Goal: Task Accomplishment & Management: Use online tool/utility

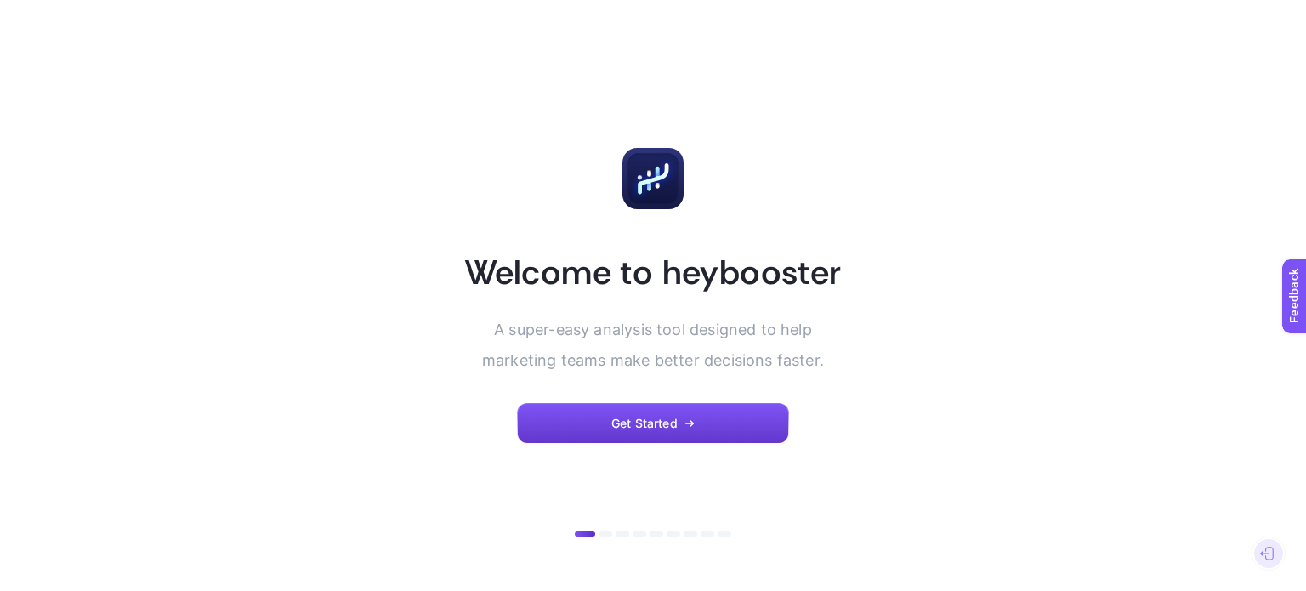
click at [648, 412] on button "Get Started" at bounding box center [653, 423] width 272 height 41
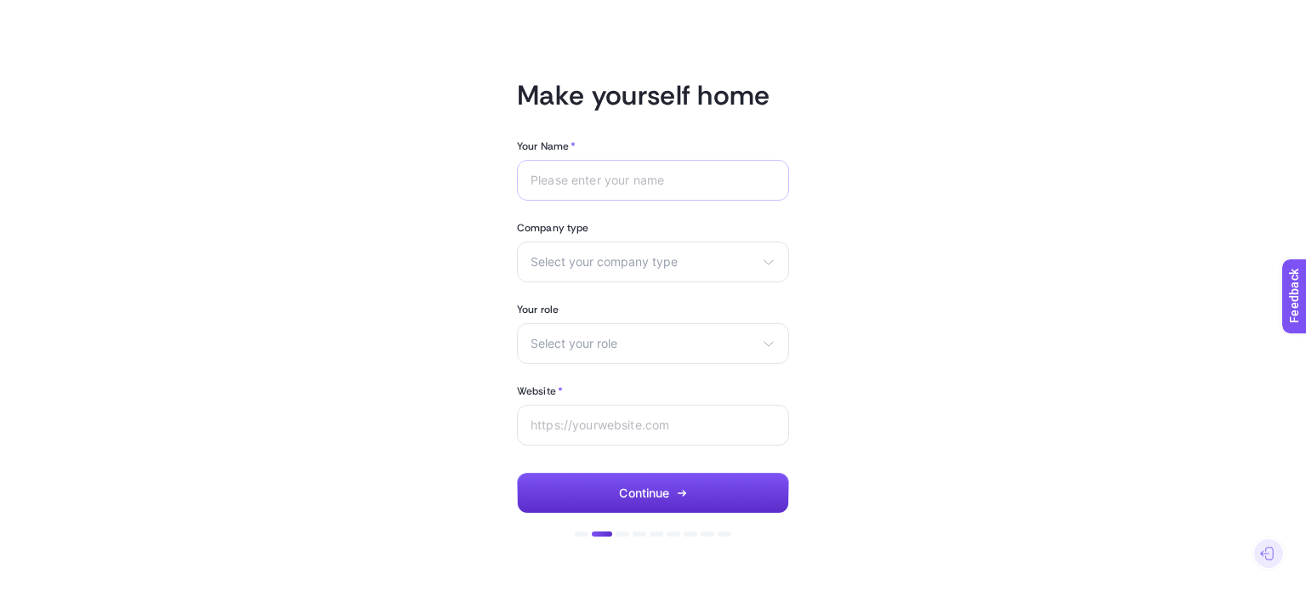
click at [634, 172] on div at bounding box center [653, 180] width 272 height 41
type input "Mehmet"
click at [650, 235] on section "Company type Select your company type eCommerce Agency Other" at bounding box center [653, 251] width 272 height 61
click at [654, 250] on div "Select your company type eCommerce Agency Other" at bounding box center [653, 261] width 272 height 41
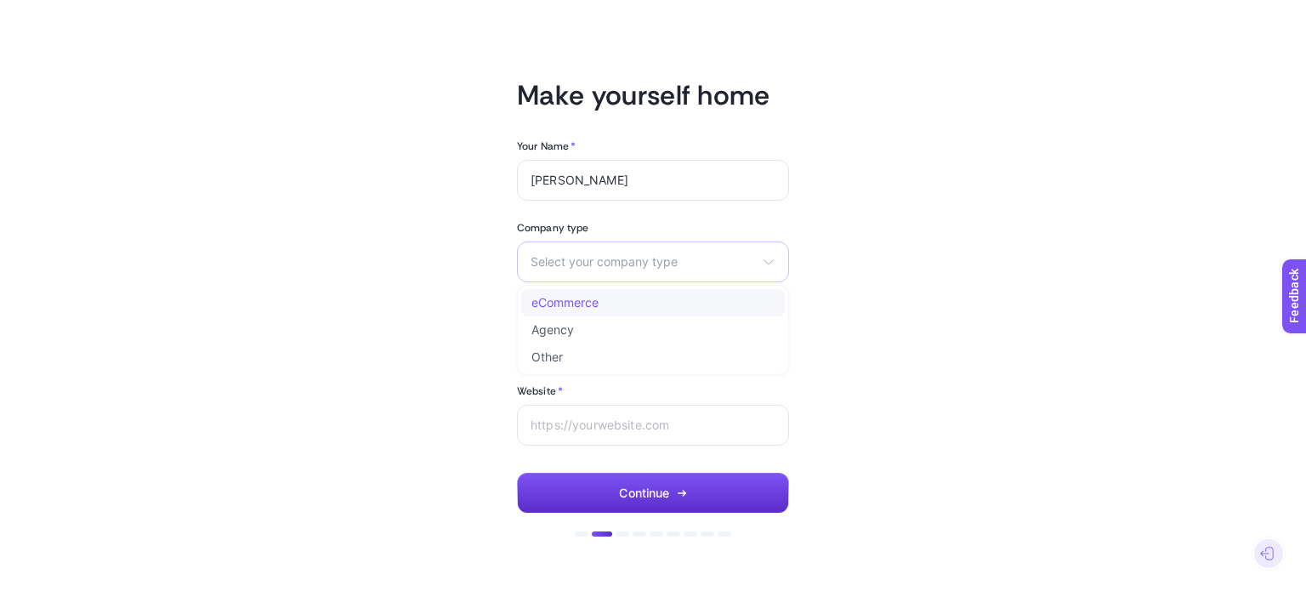
click at [592, 292] on li "eCommerce" at bounding box center [653, 302] width 264 height 27
click at [660, 338] on span "Select your role" at bounding box center [642, 344] width 224 height 14
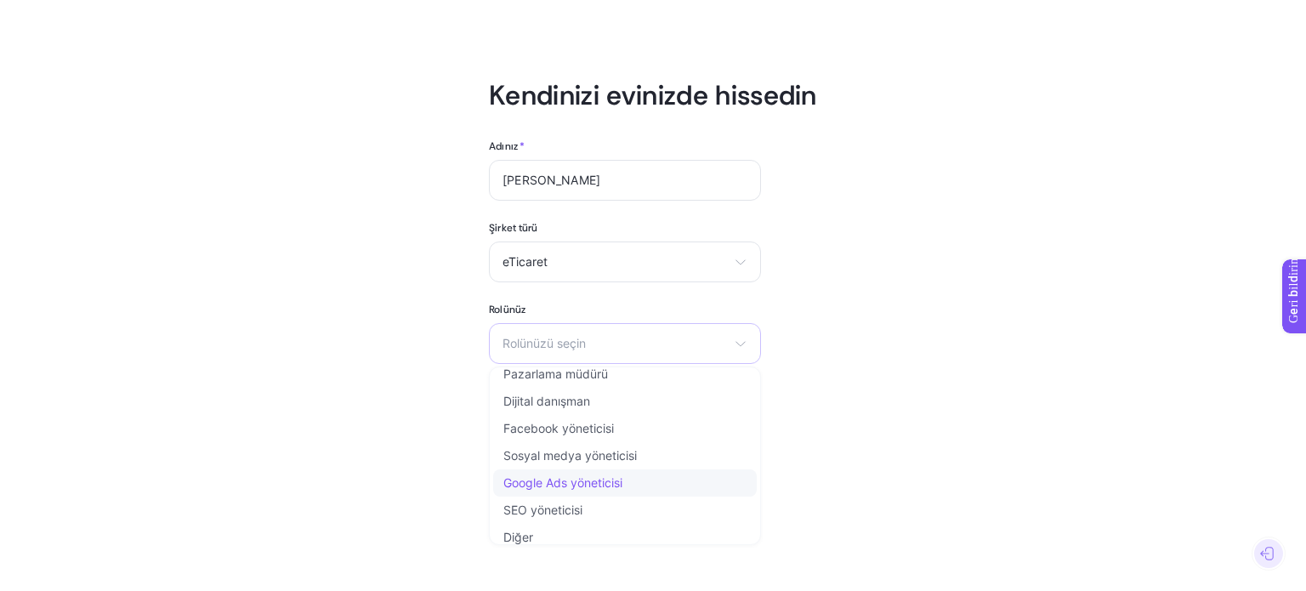
scroll to position [20, 0]
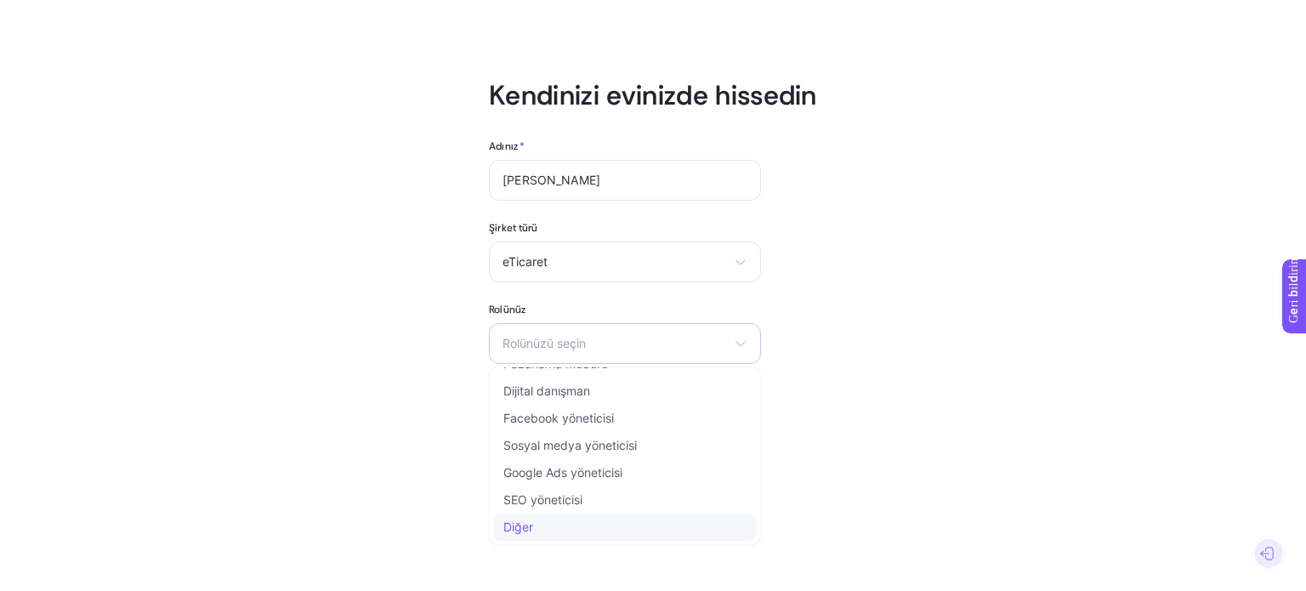
click at [611, 530] on li "Diğer" at bounding box center [625, 526] width 264 height 27
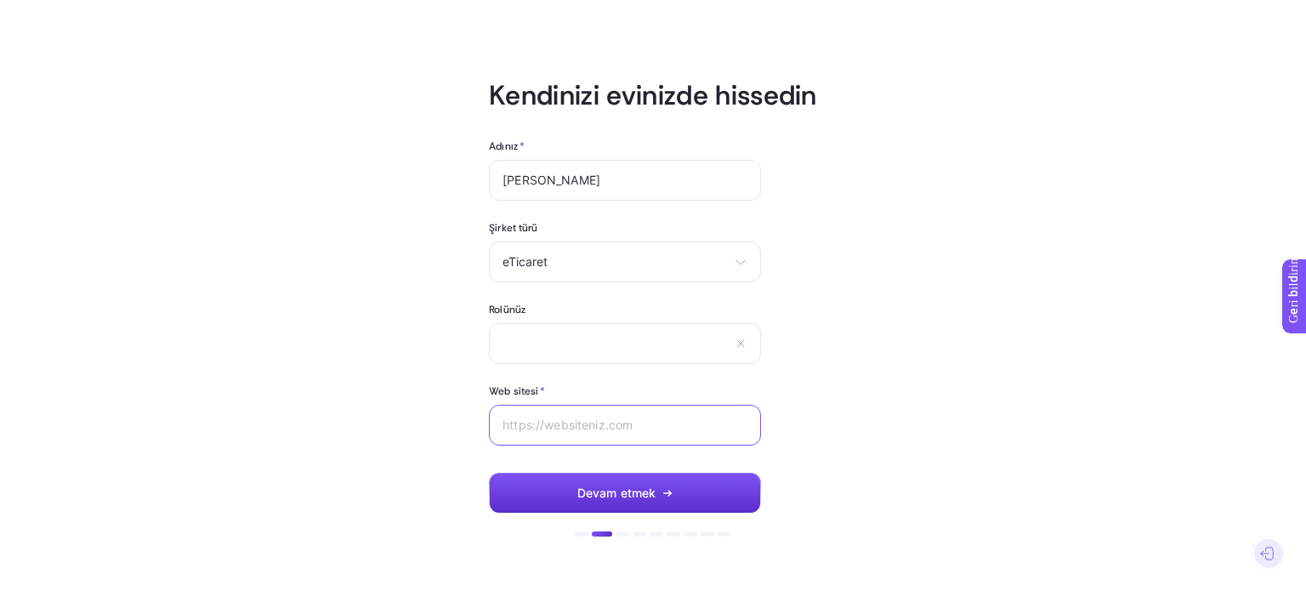
click at [625, 428] on input "Web sitesi *" at bounding box center [624, 425] width 245 height 14
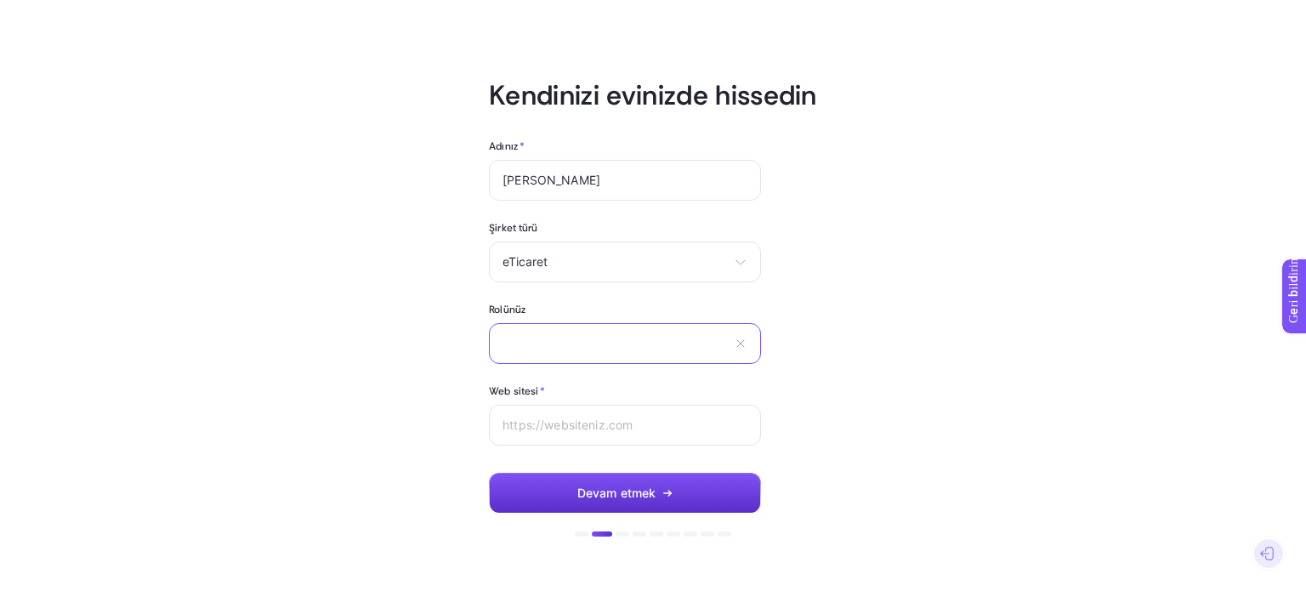
click at [618, 346] on input "text" at bounding box center [614, 343] width 224 height 14
click at [743, 339] on icon at bounding box center [741, 344] width 14 height 14
click at [658, 342] on span "Rolünüzü seçin" at bounding box center [614, 344] width 224 height 14
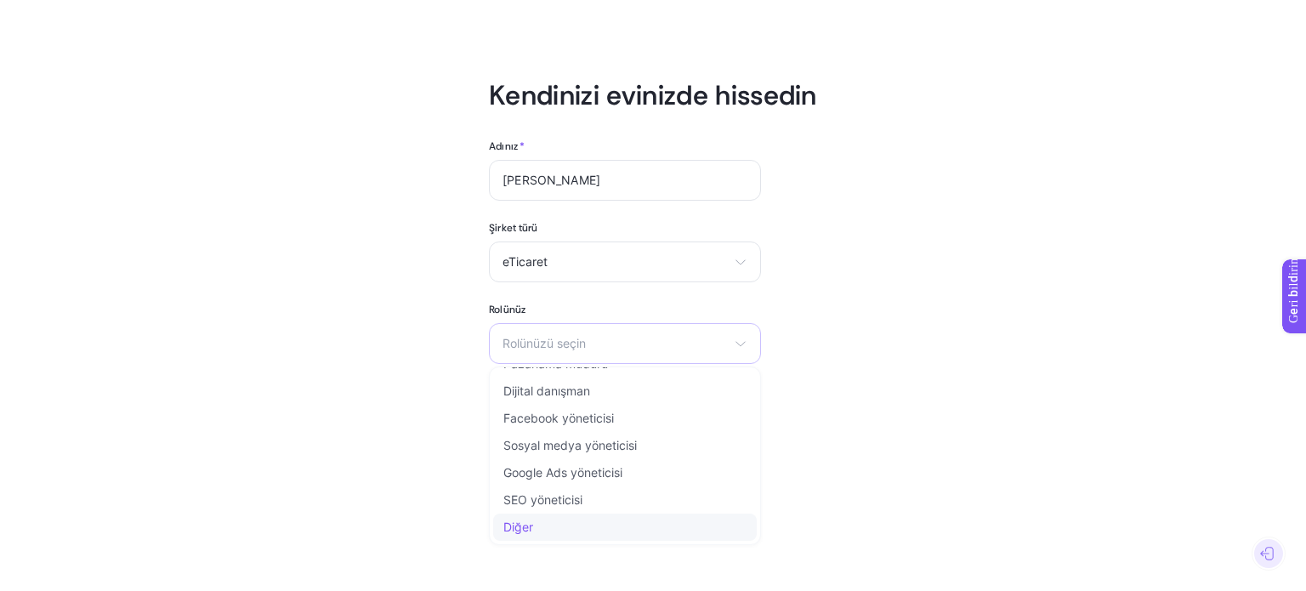
click at [558, 524] on li "Diğer" at bounding box center [625, 526] width 264 height 27
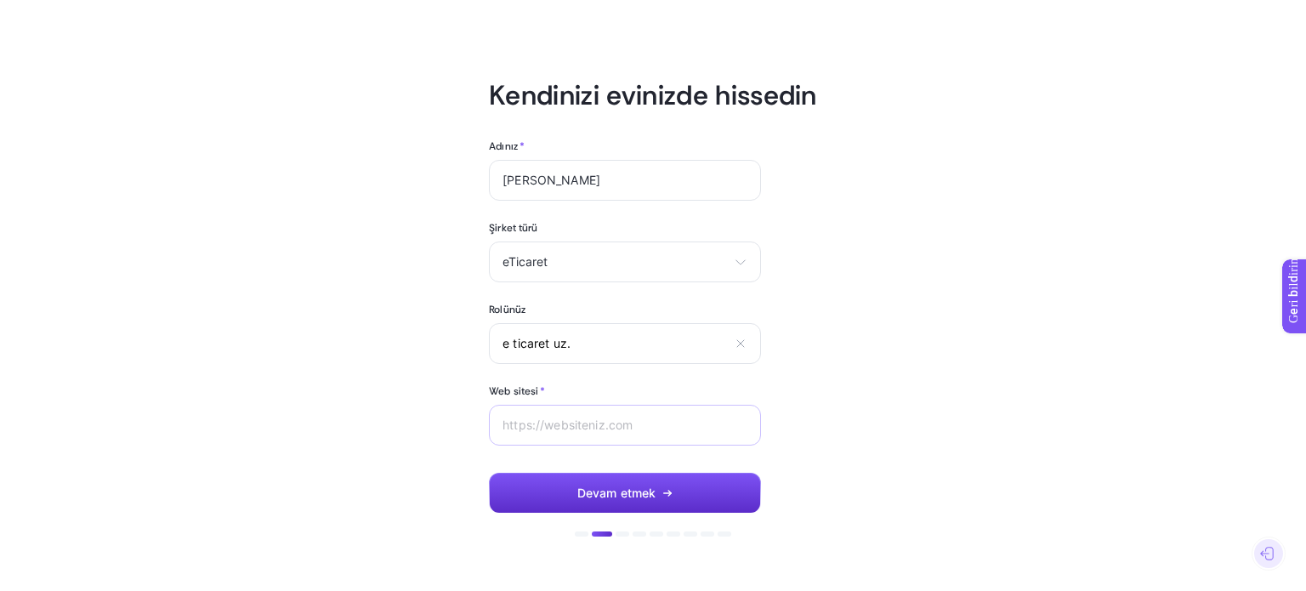
type input "e ticaret uz."
click at [575, 439] on div at bounding box center [625, 425] width 272 height 41
paste input "[URL][DOMAIN_NAME]"
type input "[URL][DOMAIN_NAME]"
click at [670, 490] on icon "button" at bounding box center [667, 493] width 10 height 10
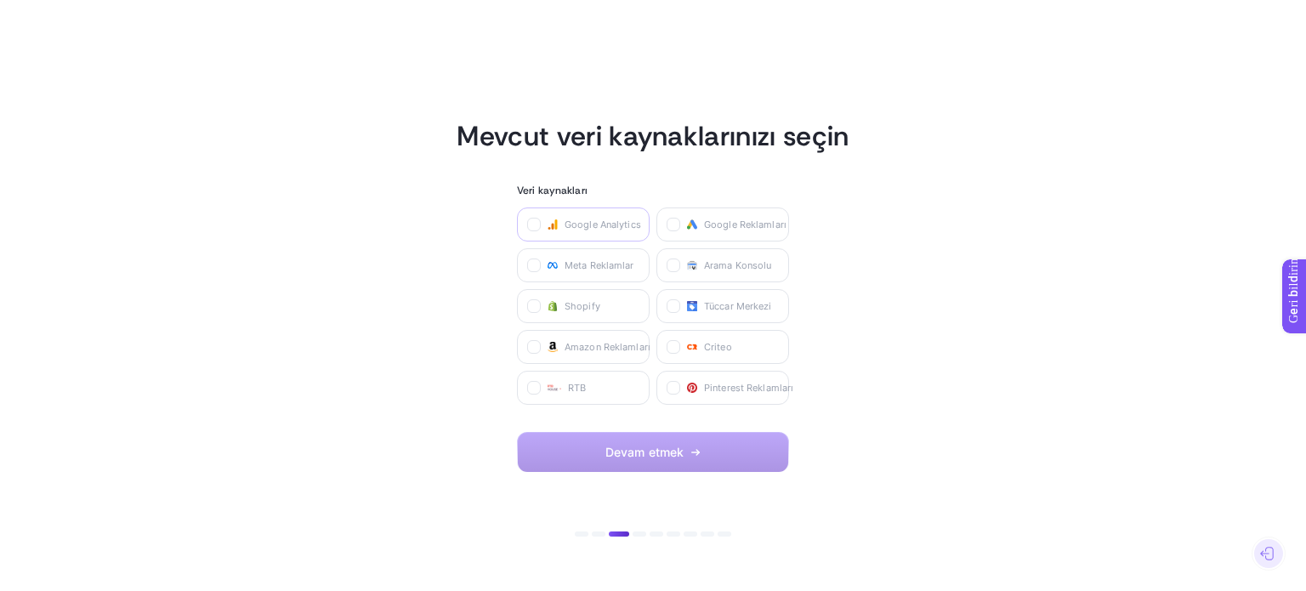
click at [605, 218] on span "Google Analytics" at bounding box center [602, 225] width 77 height 14
click at [0, 0] on Analytics "checkbox" at bounding box center [0, 0] width 0 height 0
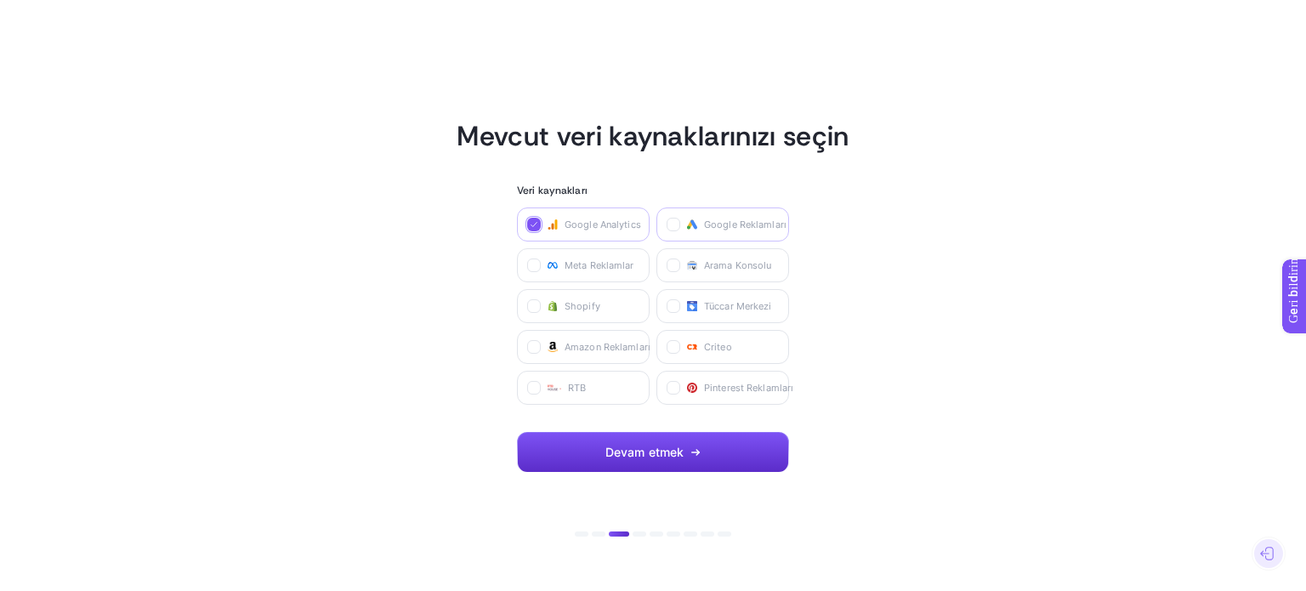
click at [699, 222] on label "Google Reklamları" at bounding box center [722, 224] width 133 height 34
click at [0, 0] on Ads "checkbox" at bounding box center [0, 0] width 0 height 0
click at [609, 271] on span "Meta Reklamlar" at bounding box center [599, 265] width 70 height 14
click at [0, 0] on Ads "checkbox" at bounding box center [0, 0] width 0 height 0
click at [657, 451] on font "Devam etmek" at bounding box center [644, 452] width 79 height 14
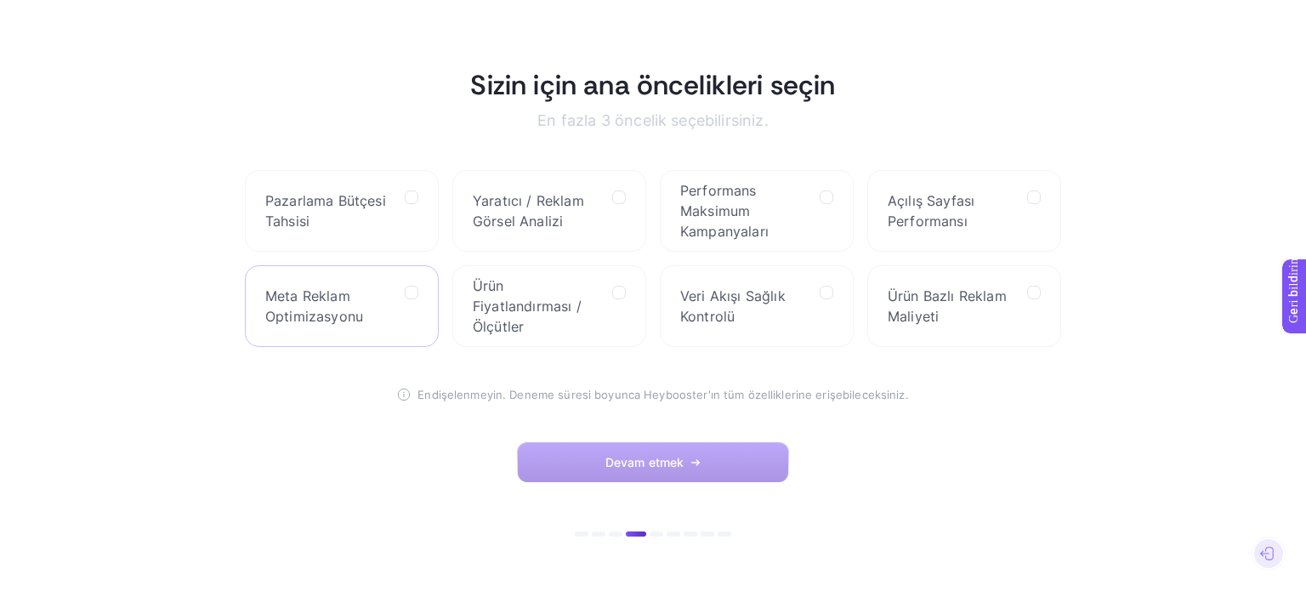
click at [361, 296] on span "Meta Reklam Optimizasyonu" at bounding box center [328, 306] width 126 height 41
click at [0, 0] on Optimization "checkbox" at bounding box center [0, 0] width 0 height 0
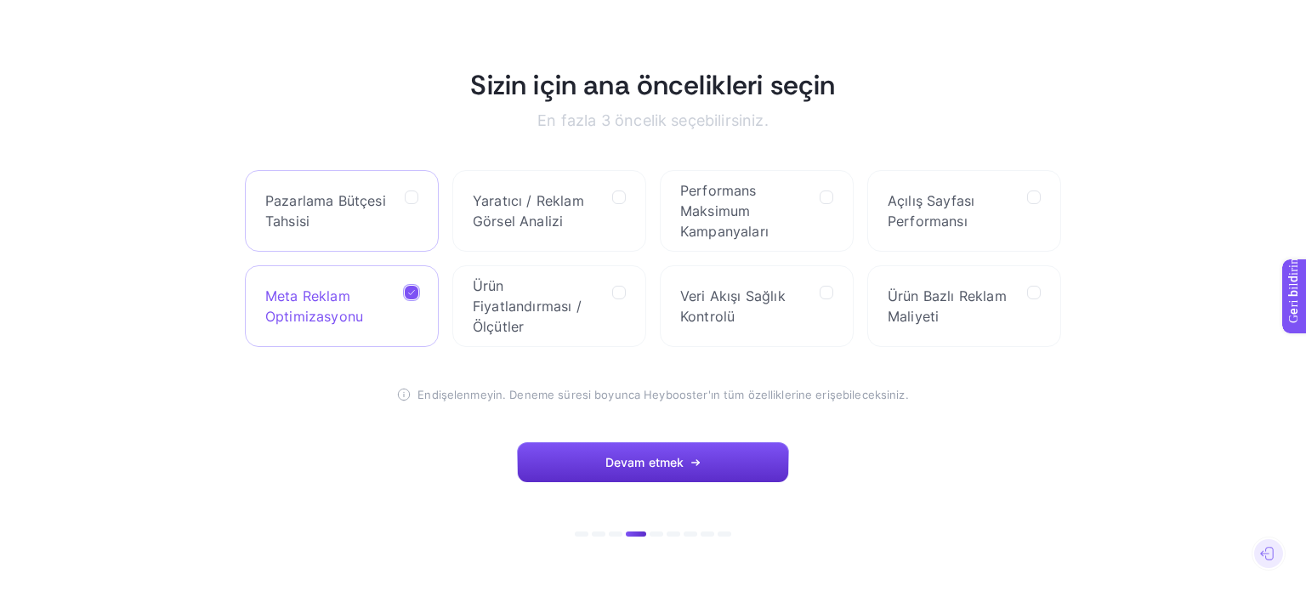
click at [381, 213] on span "Pazarlama Bütçesi Tahsisi" at bounding box center [328, 210] width 126 height 41
click at [0, 0] on Allocation "checkbox" at bounding box center [0, 0] width 0 height 0
click at [533, 209] on span "Yaratıcı / Reklam Görsel Analizi" at bounding box center [536, 210] width 126 height 41
click at [0, 0] on Analysis "checkbox" at bounding box center [0, 0] width 0 height 0
click at [809, 199] on label "Performans Maksimum Kampanyaları" at bounding box center [757, 211] width 194 height 82
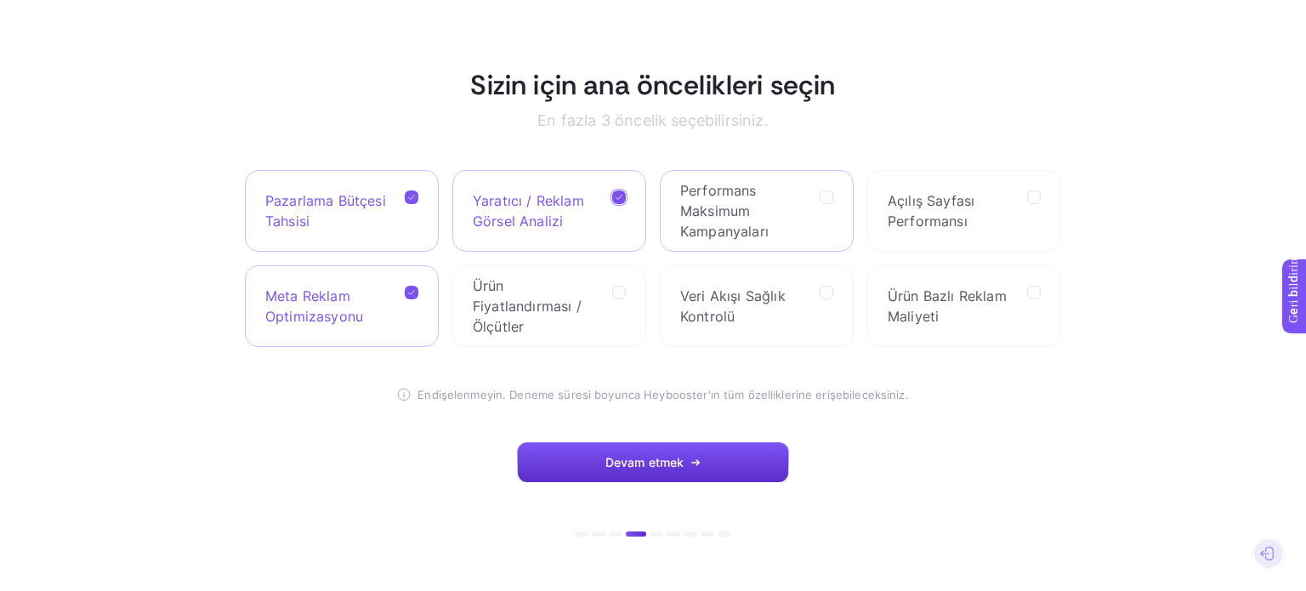
click at [0, 0] on Campaigns "checkbox" at bounding box center [0, 0] width 0 height 0
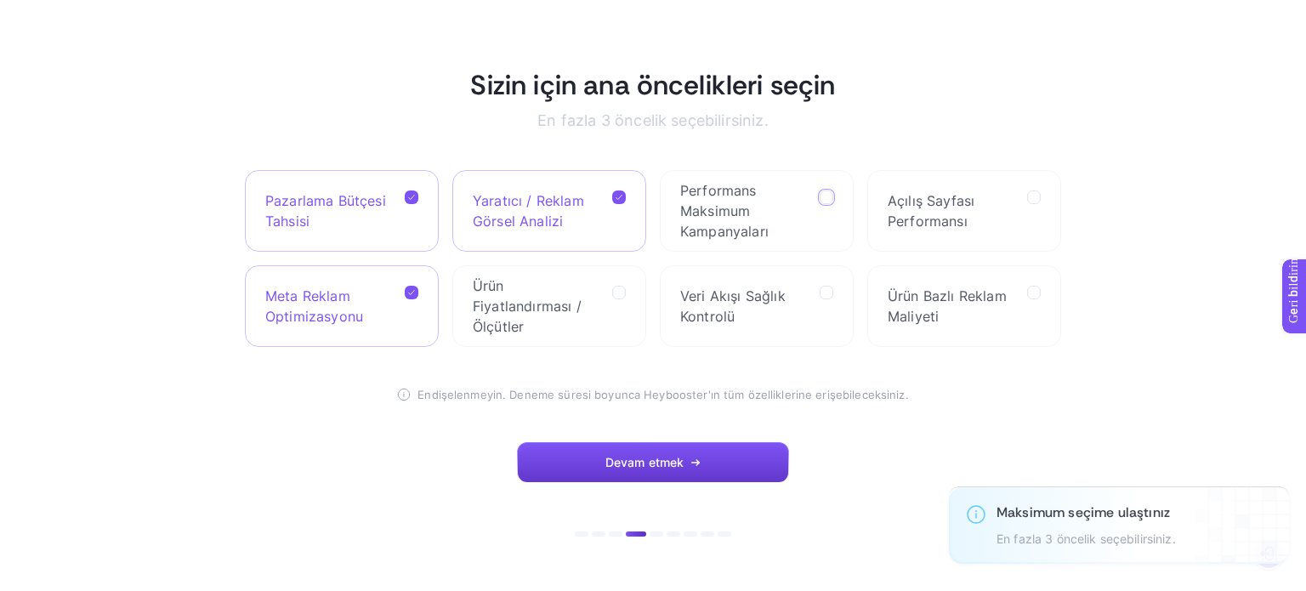
click at [741, 462] on button "Devam etmek" at bounding box center [653, 462] width 272 height 41
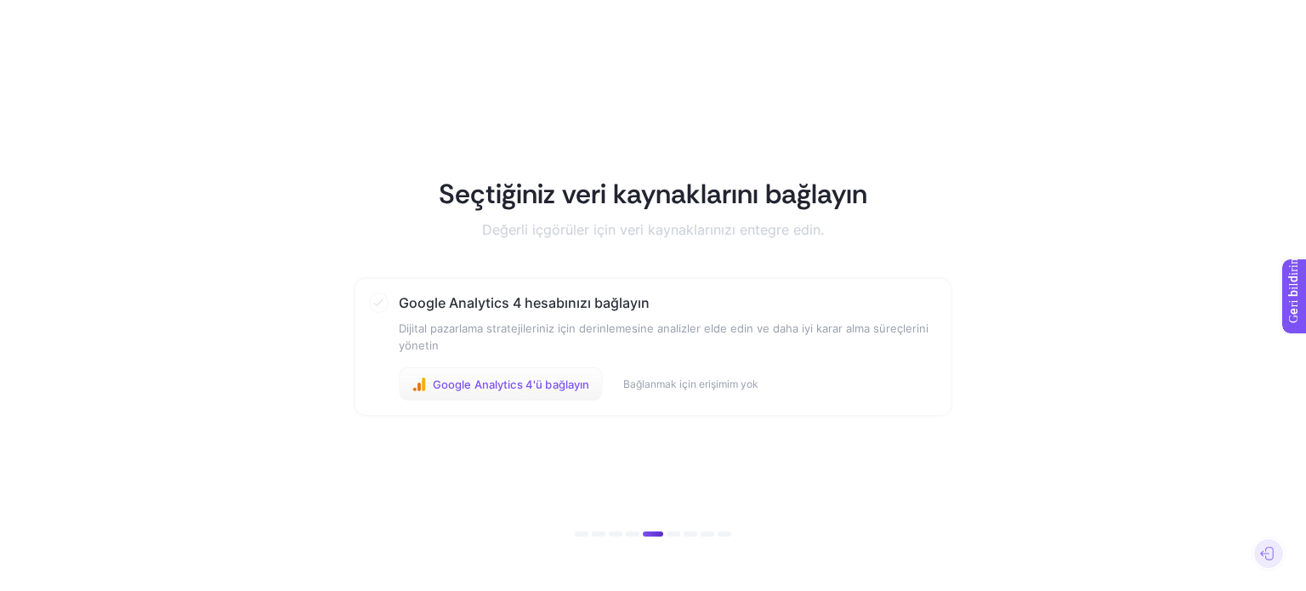
click at [554, 382] on font "Google Analytics 4'ü bağlayın" at bounding box center [511, 384] width 157 height 14
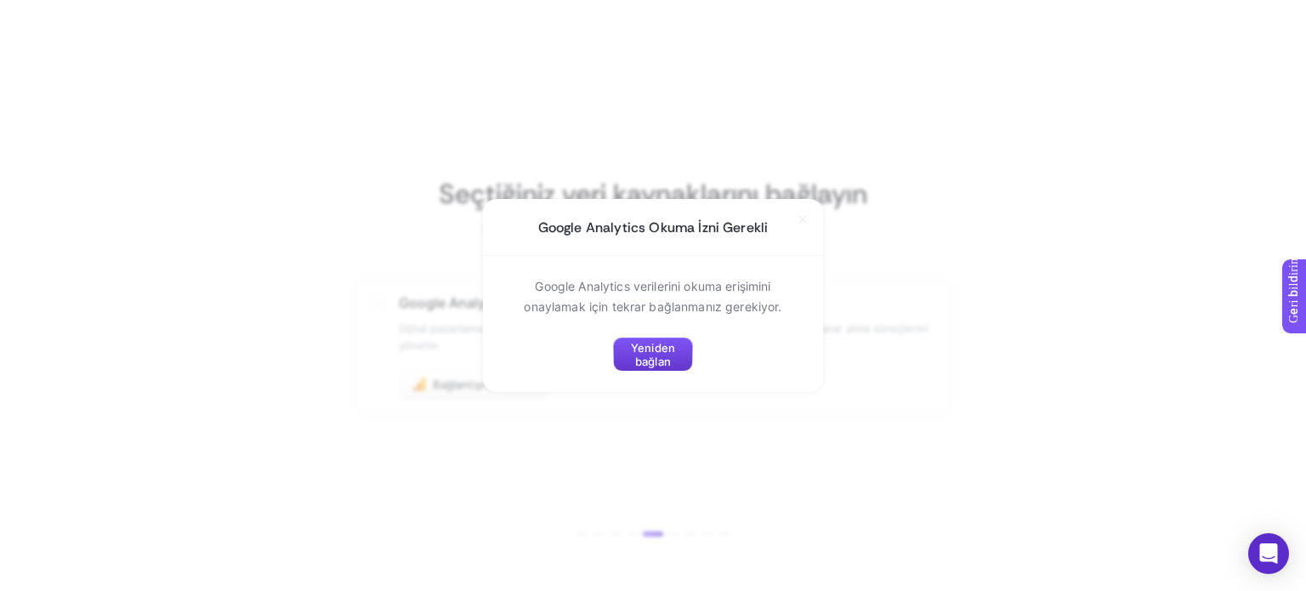
click at [667, 356] on font "Yeniden bağlan" at bounding box center [653, 354] width 44 height 27
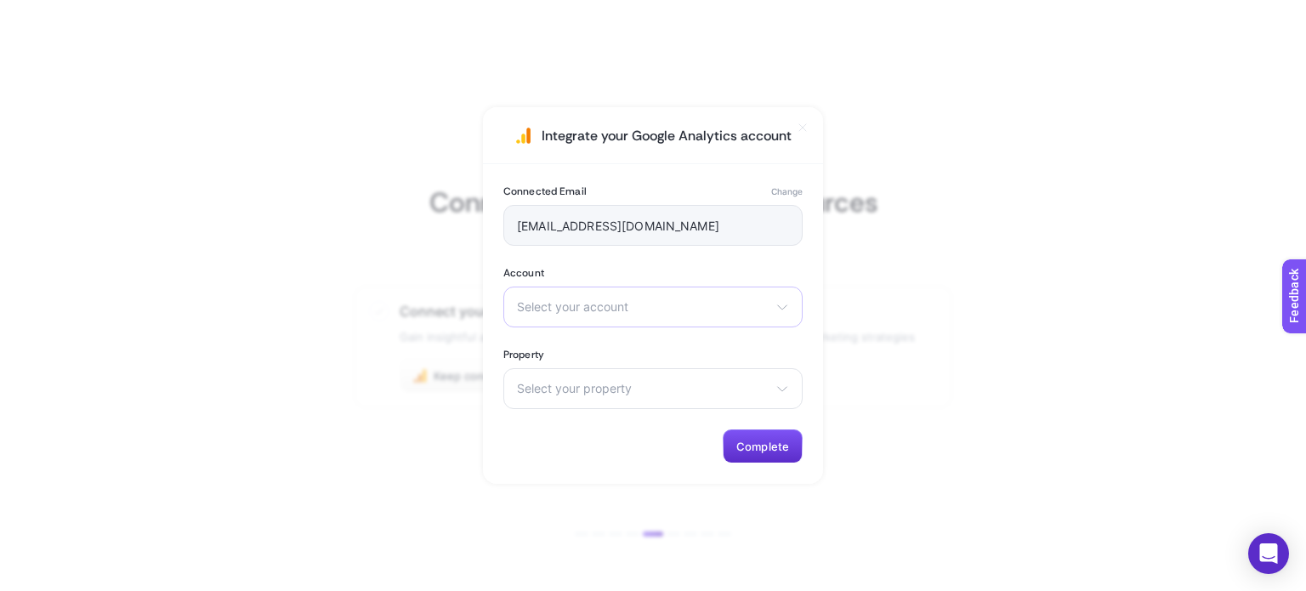
click at [677, 305] on span "Select your account" at bounding box center [643, 307] width 252 height 14
click at [634, 380] on li "Levidor" at bounding box center [652, 381] width 291 height 27
click at [698, 383] on span "Select your property" at bounding box center [643, 389] width 252 height 14
click at [599, 453] on li "Levidor - GA4" at bounding box center [652, 463] width 291 height 27
click at [740, 446] on span "Complete" at bounding box center [762, 446] width 53 height 14
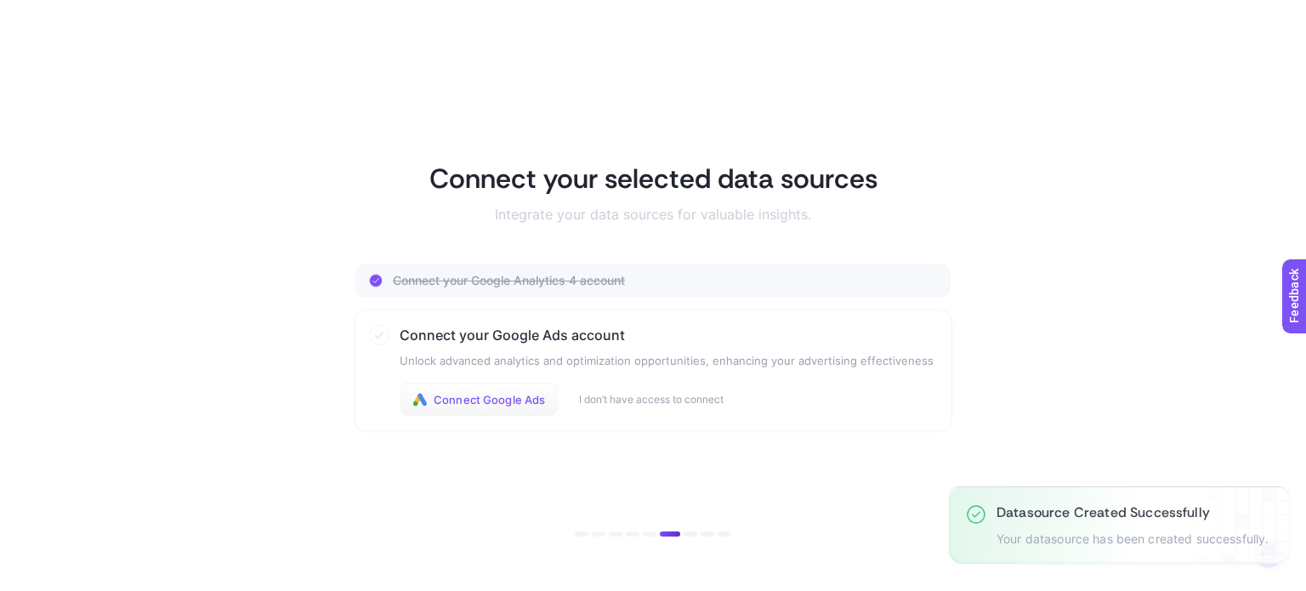
click at [530, 397] on span "Connect Google Ads" at bounding box center [489, 400] width 111 height 14
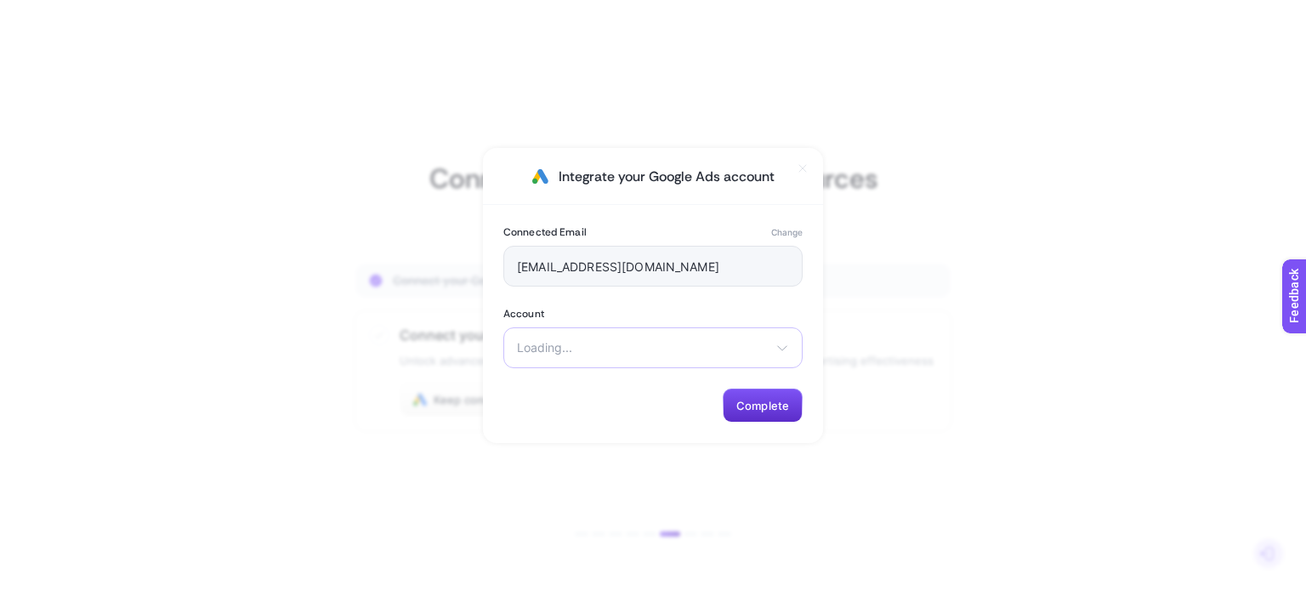
click at [681, 347] on span "Loading..." at bounding box center [643, 348] width 252 height 14
click at [649, 387] on li "Levidor" at bounding box center [652, 388] width 291 height 27
click at [777, 405] on span "Complete" at bounding box center [762, 406] width 53 height 14
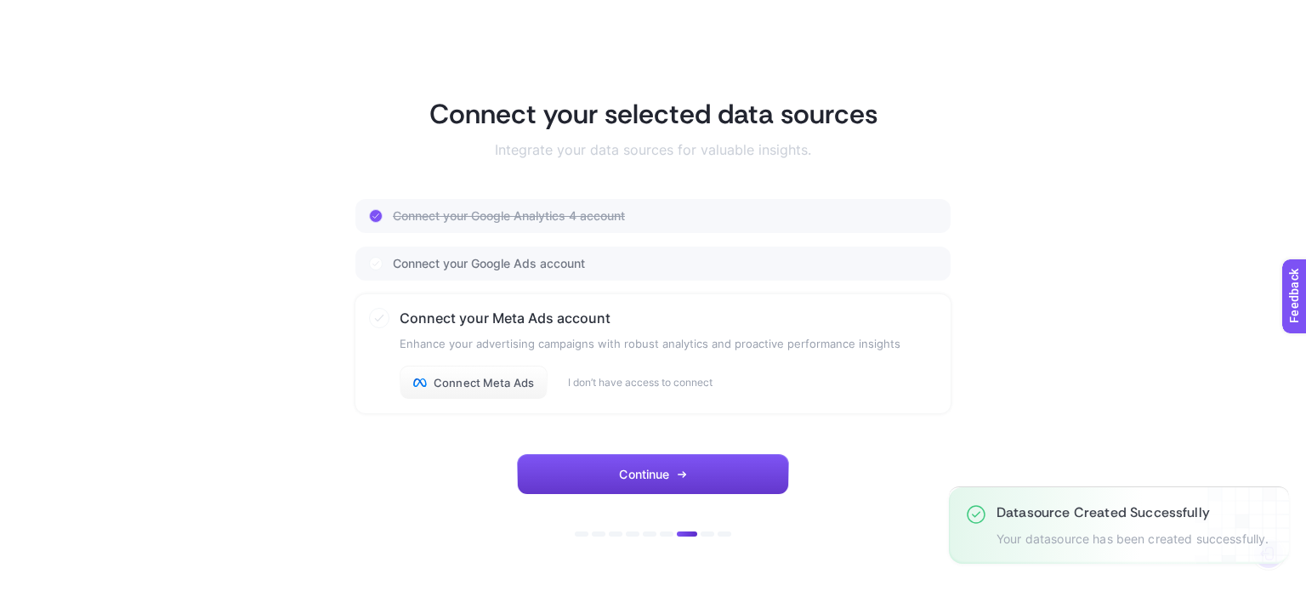
click at [683, 472] on icon "button" at bounding box center [682, 474] width 10 height 10
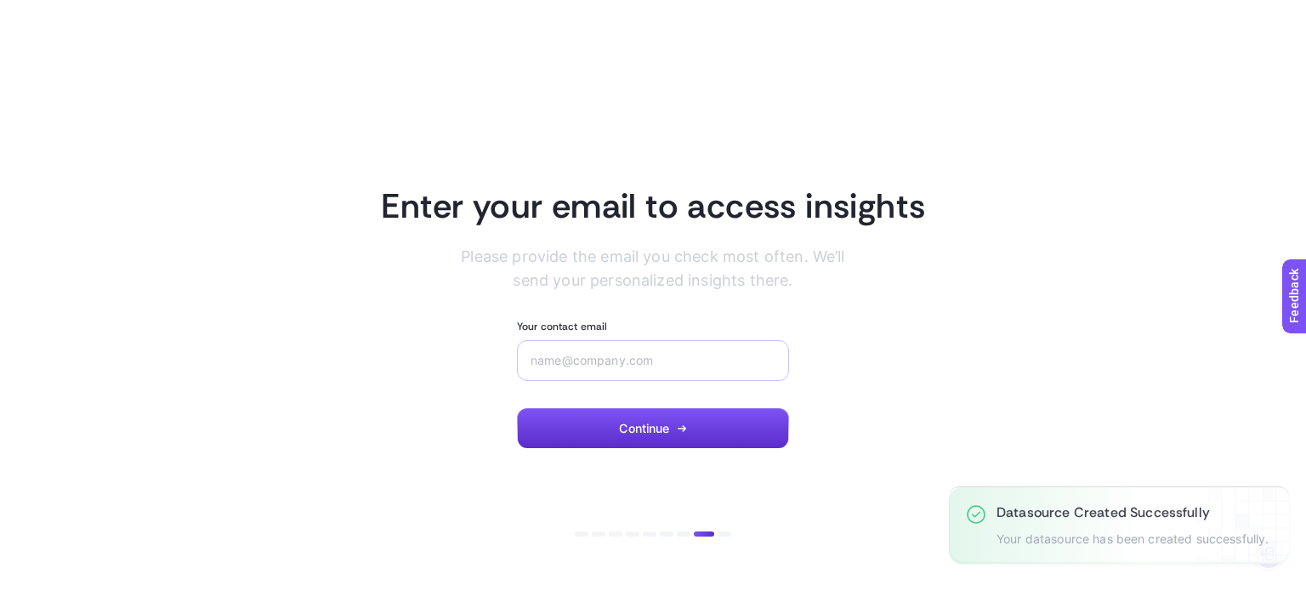
click at [626, 370] on div at bounding box center [653, 360] width 272 height 41
drag, startPoint x: 652, startPoint y: 257, endPoint x: 594, endPoint y: 356, distance: 115.0
click at [594, 356] on input "Your contact email" at bounding box center [652, 361] width 245 height 14
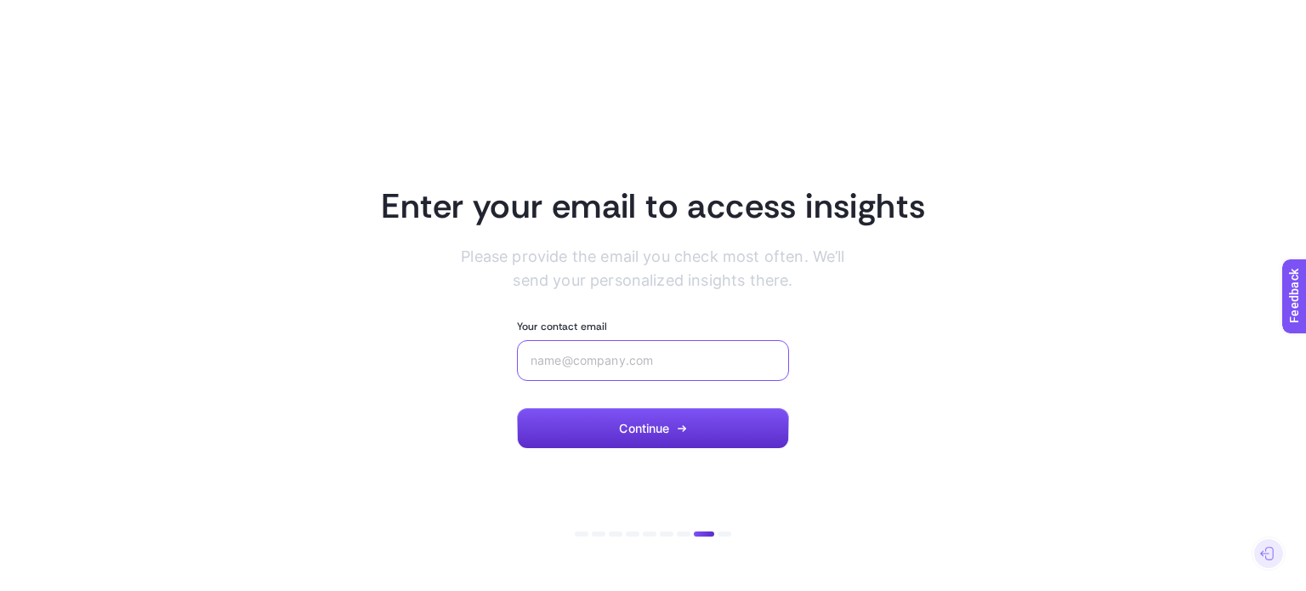
paste input "mehmetuyn6@gmail.com"
type input "mehmetuyn6@gmail.com"
click at [636, 417] on button "Continue" at bounding box center [653, 428] width 272 height 41
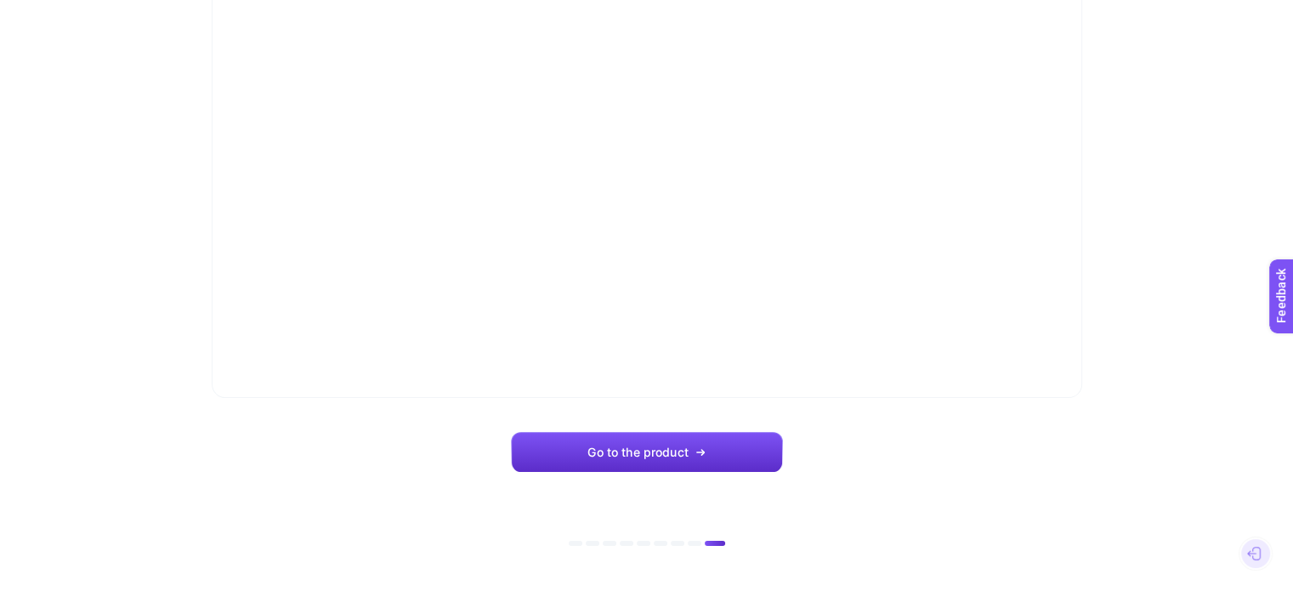
scroll to position [193, 0]
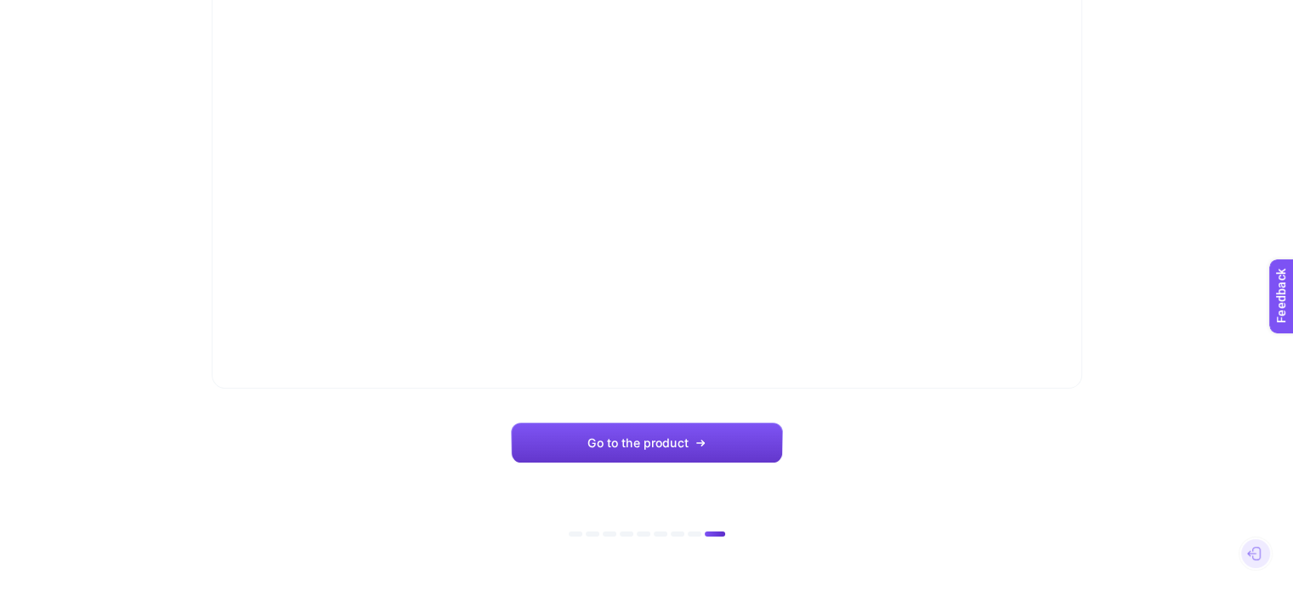
click at [653, 441] on span "Go to the product" at bounding box center [637, 443] width 100 height 14
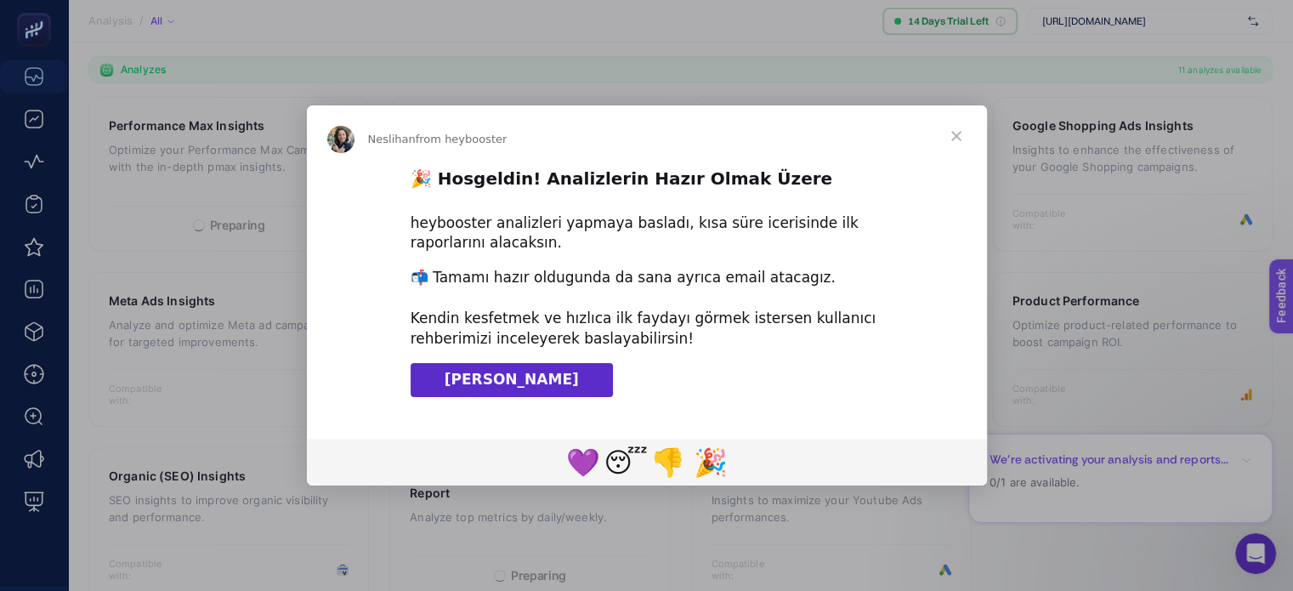
click at [954, 137] on span "Close" at bounding box center [956, 135] width 61 height 61
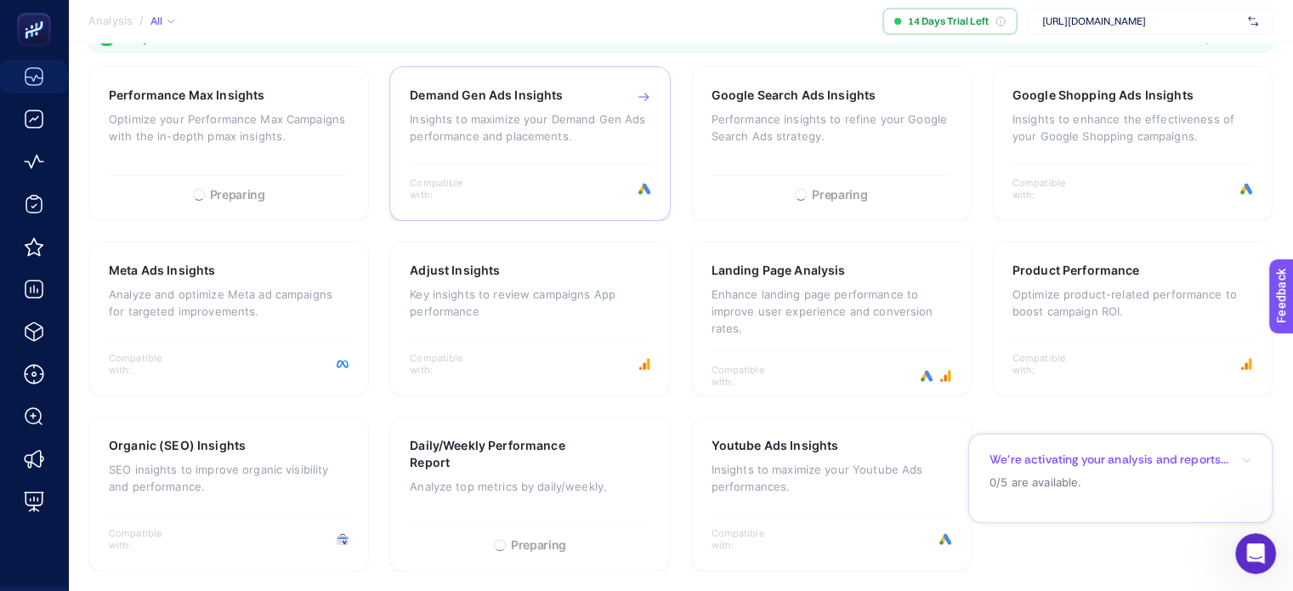
scroll to position [541, 0]
click at [1244, 463] on icon "button" at bounding box center [1246, 460] width 10 height 10
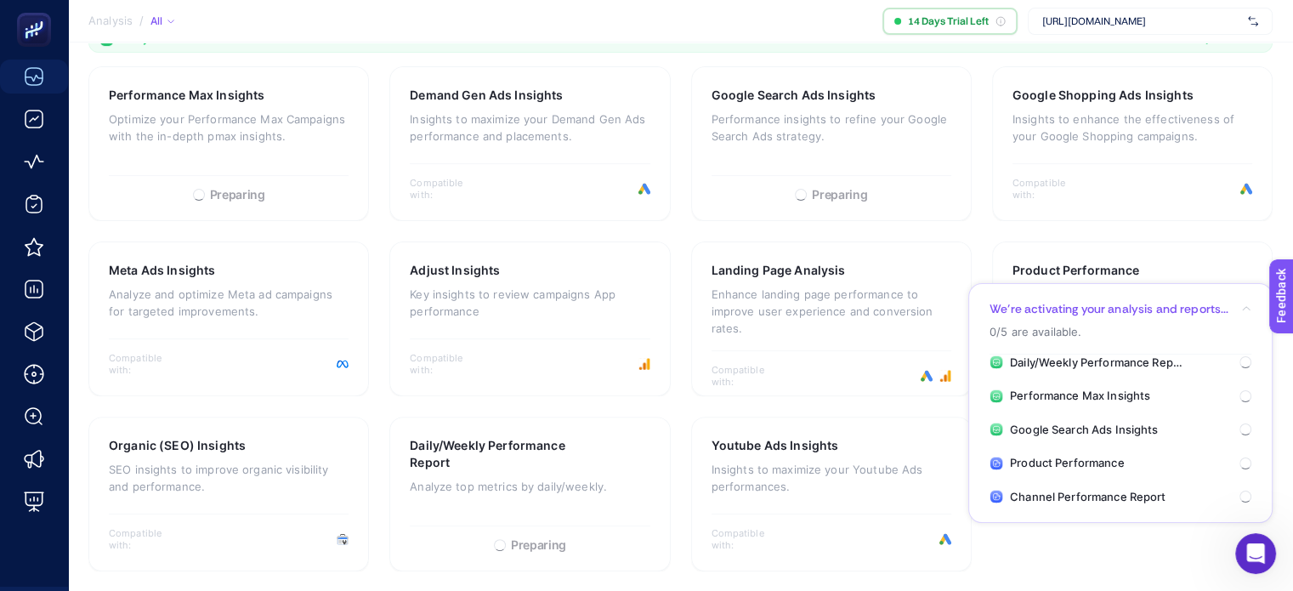
click at [1146, 530] on section "Performance Max Insights Optimize your Performance Max Campaigns with the in-de…" at bounding box center [680, 318] width 1184 height 505
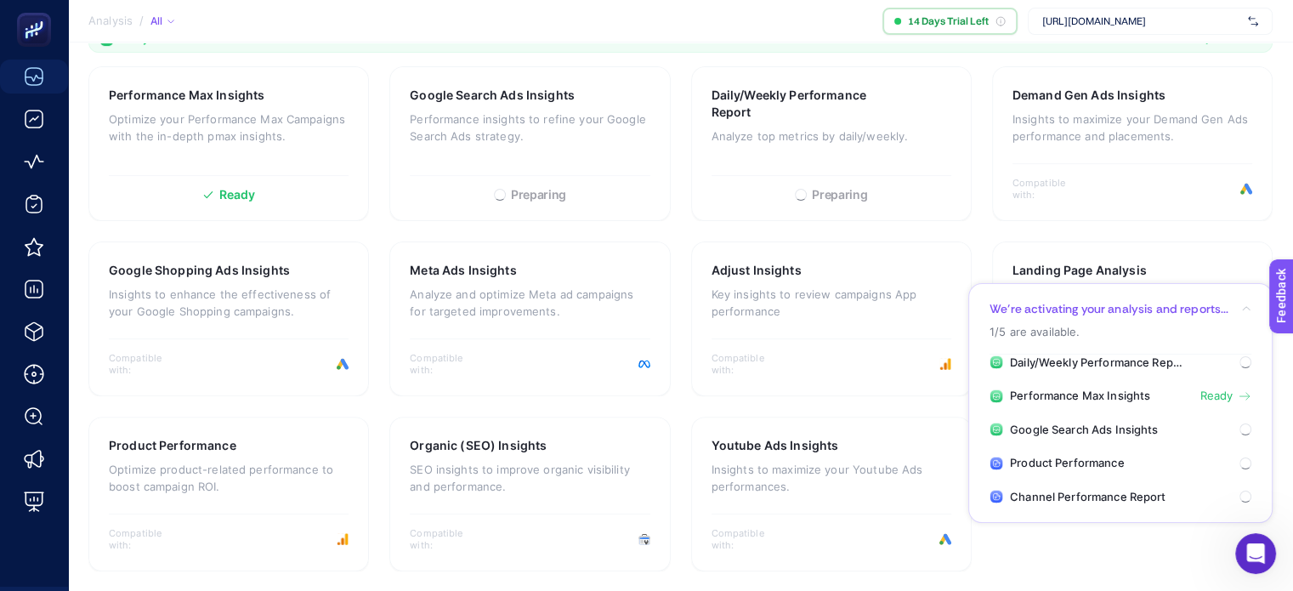
click at [757, 33] on section "Analysis / All 14 Days Trial Left https://www.levidor.com.tr/" at bounding box center [680, 21] width 1225 height 43
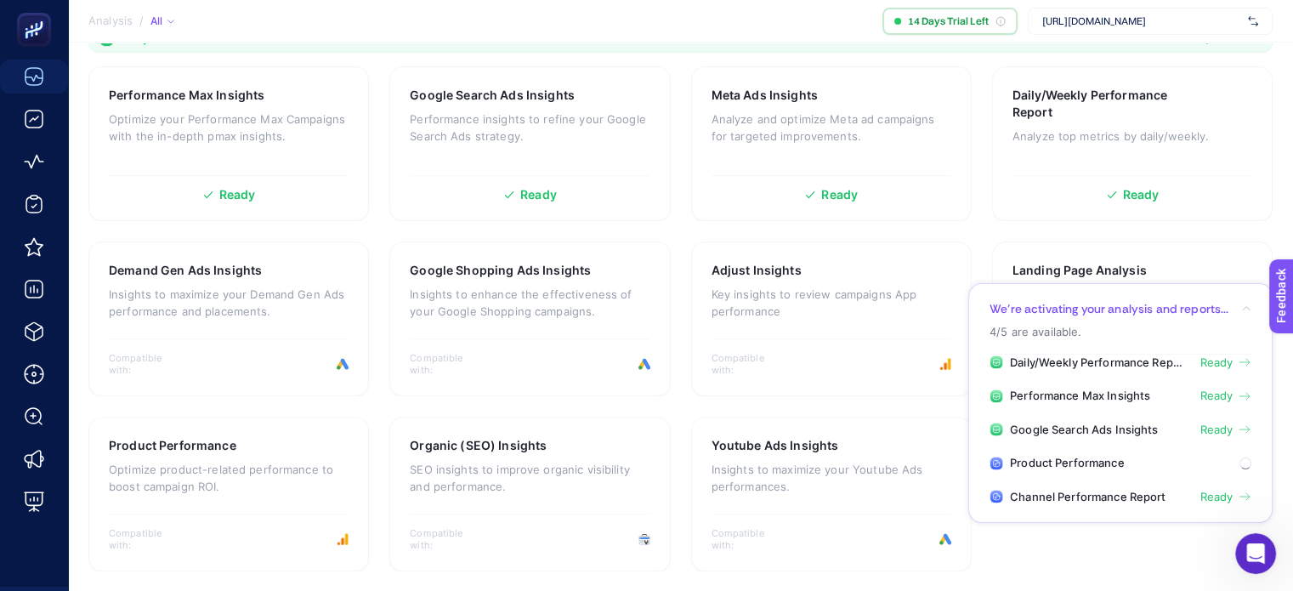
scroll to position [0, 0]
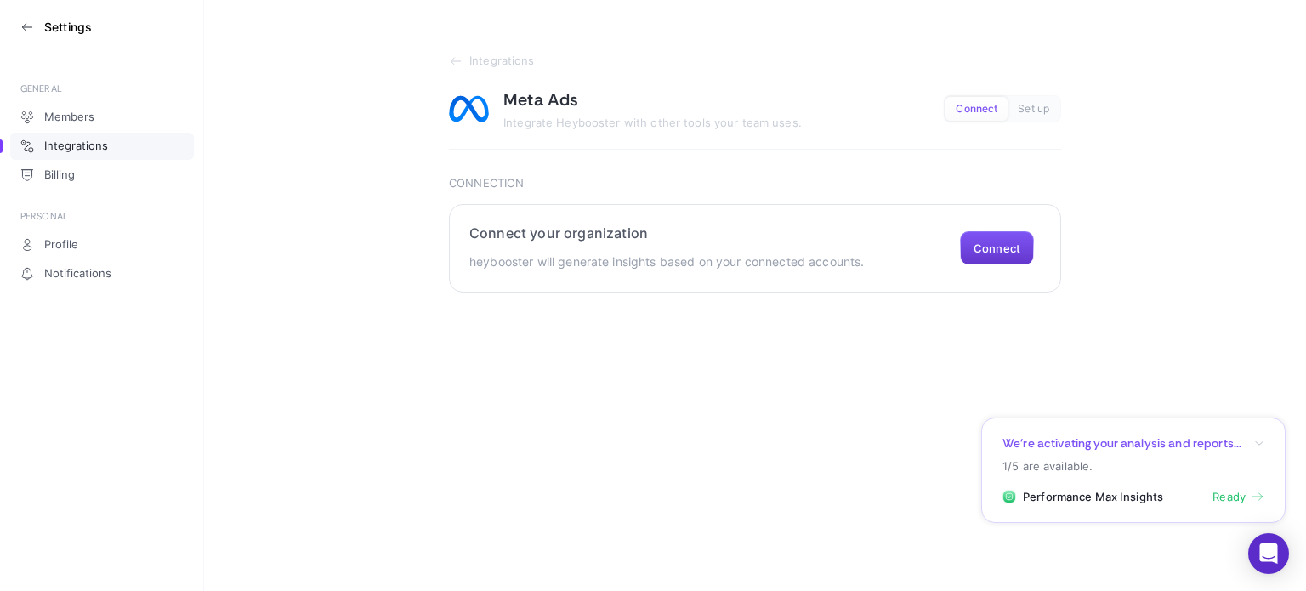
click at [1006, 243] on button "Connect" at bounding box center [997, 248] width 74 height 34
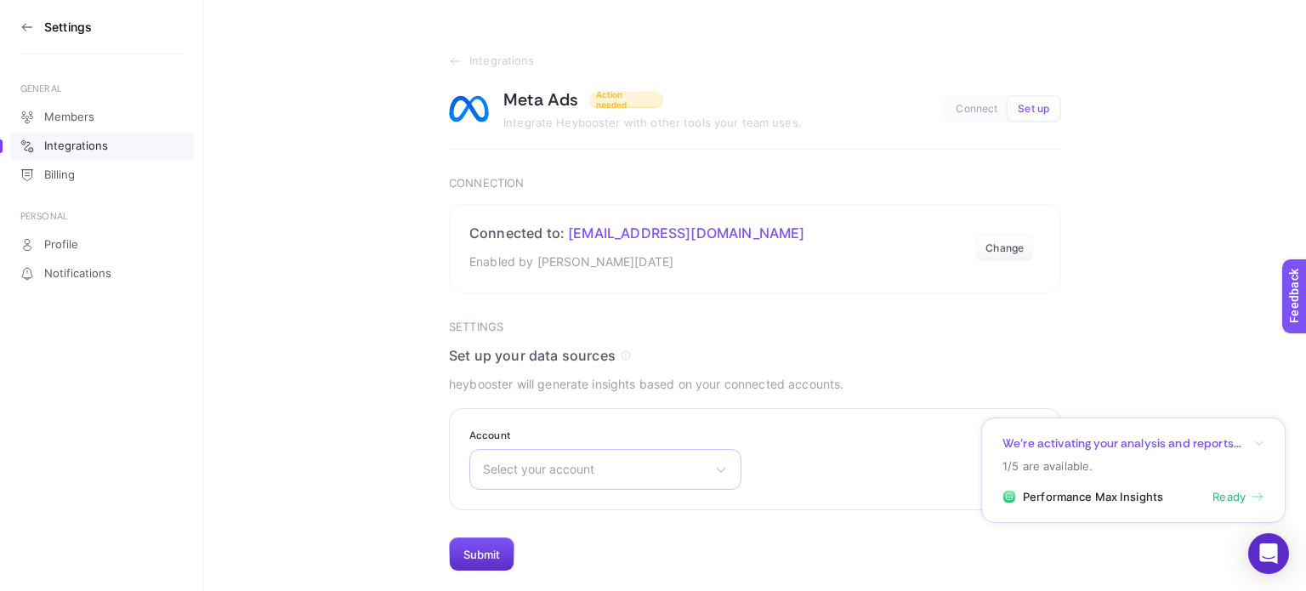
click at [644, 476] on div "Select your account Levidor Reklam - AKTİF Fivescarf Reklam Mehmet Uyan" at bounding box center [605, 469] width 272 height 41
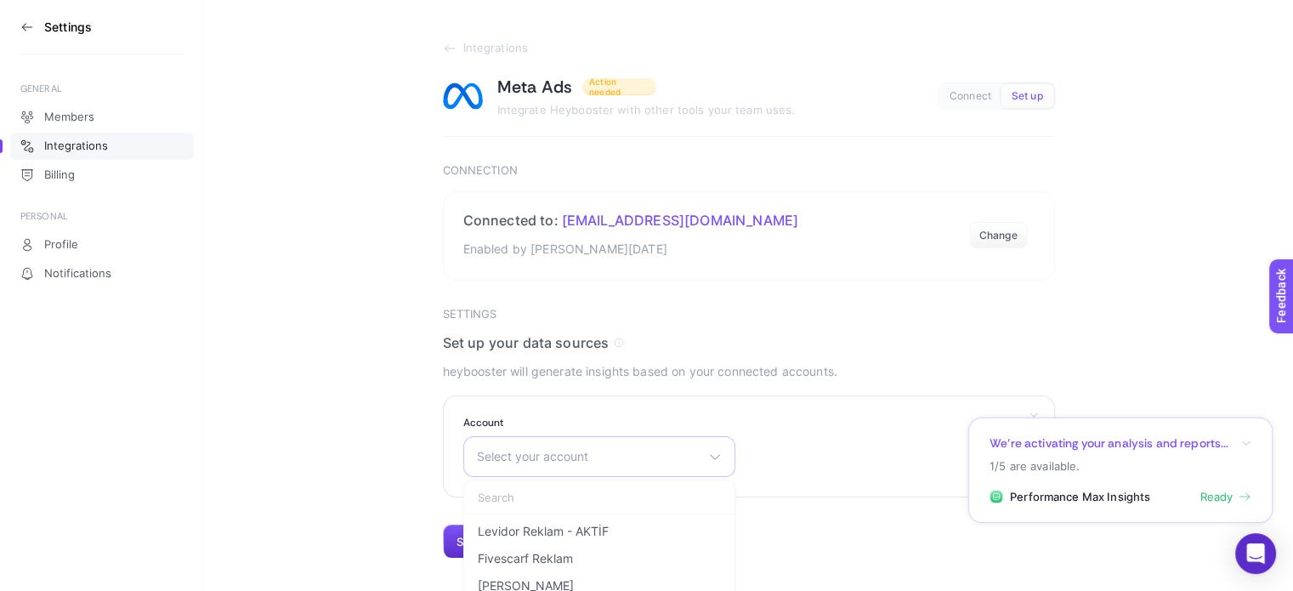
scroll to position [25, 0]
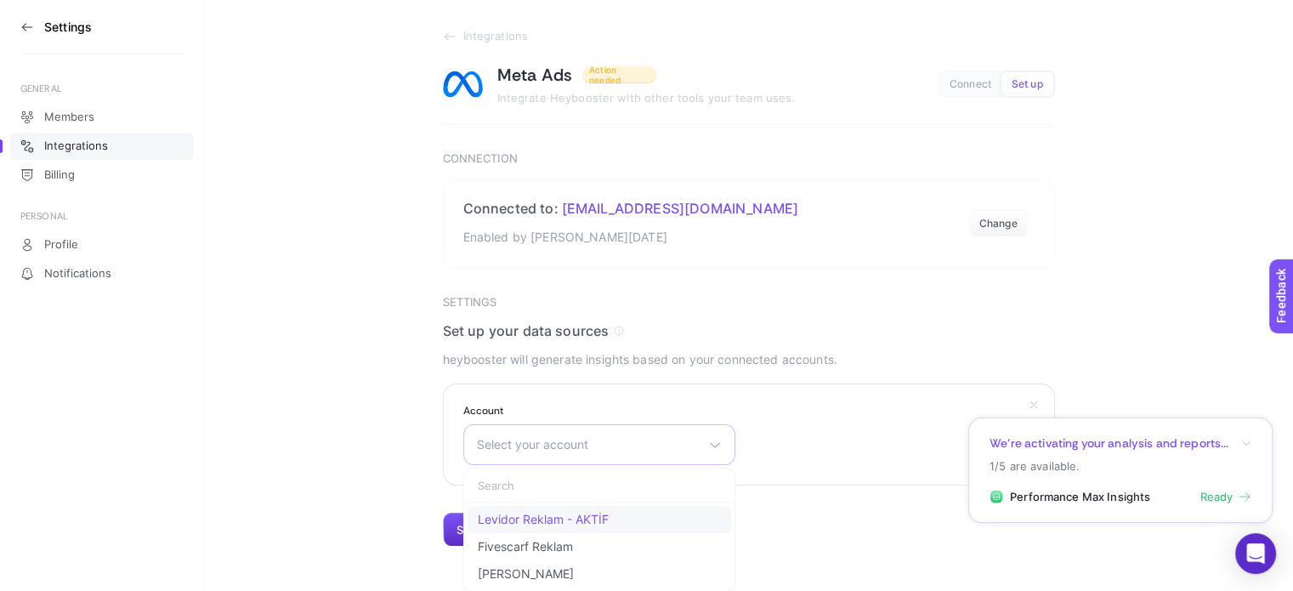
click at [600, 519] on span "Levidor Reklam - AKTİF" at bounding box center [543, 520] width 131 height 14
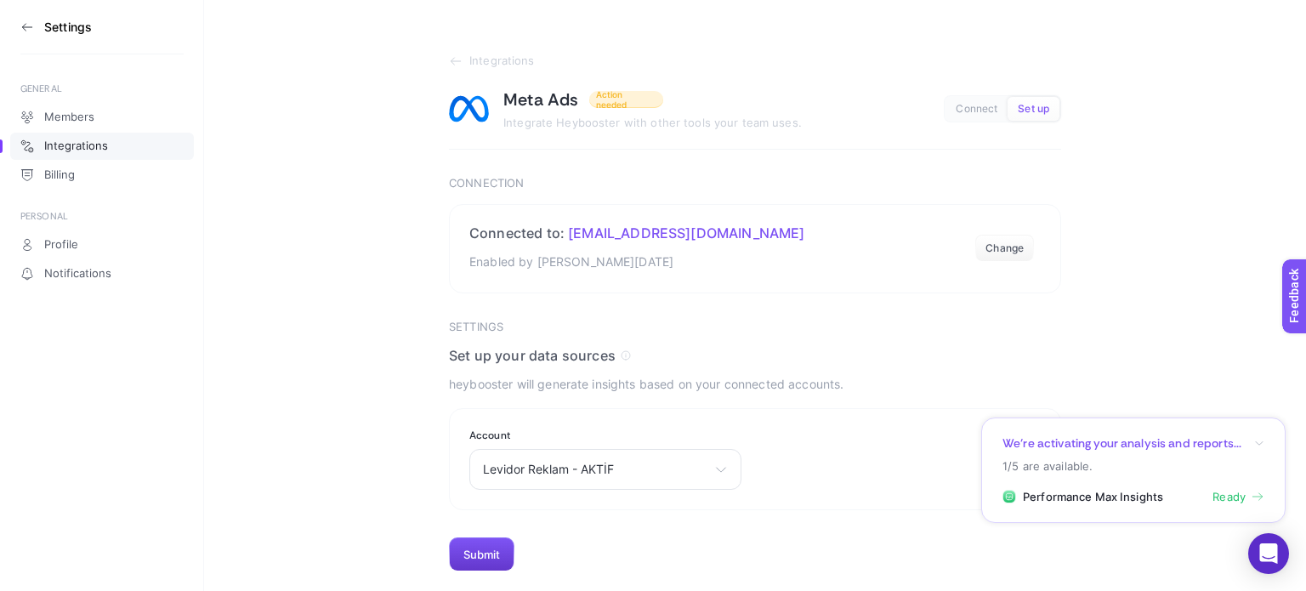
click at [509, 544] on button "Submit" at bounding box center [481, 554] width 65 height 34
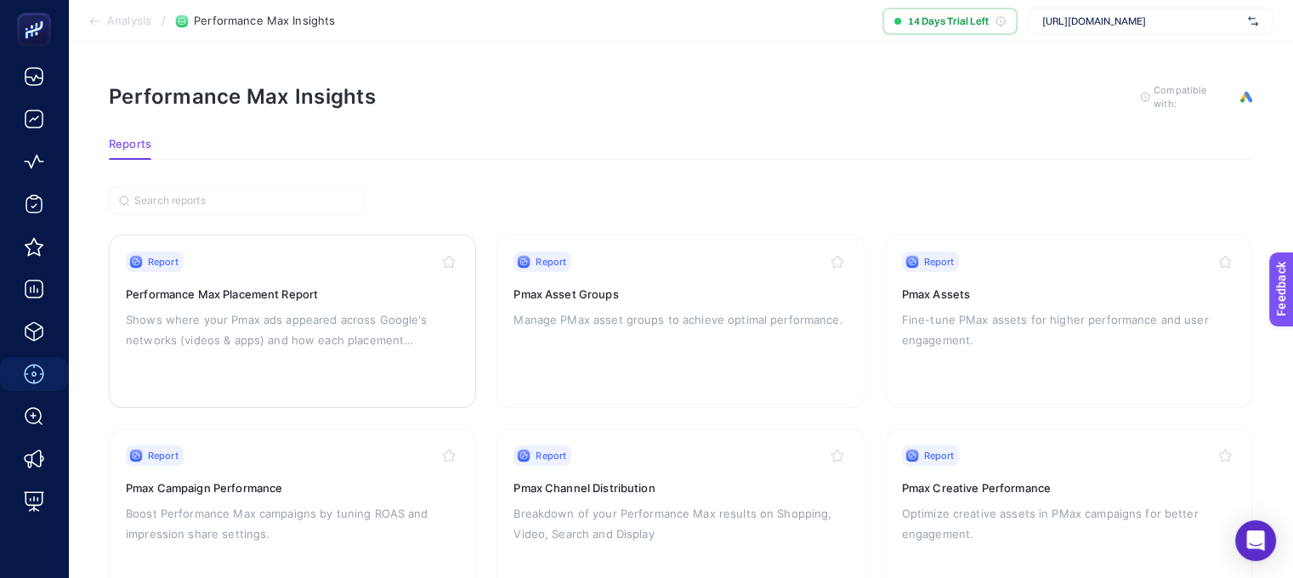
click at [408, 298] on h3 "Performance Max Placement Report" at bounding box center [292, 294] width 333 height 17
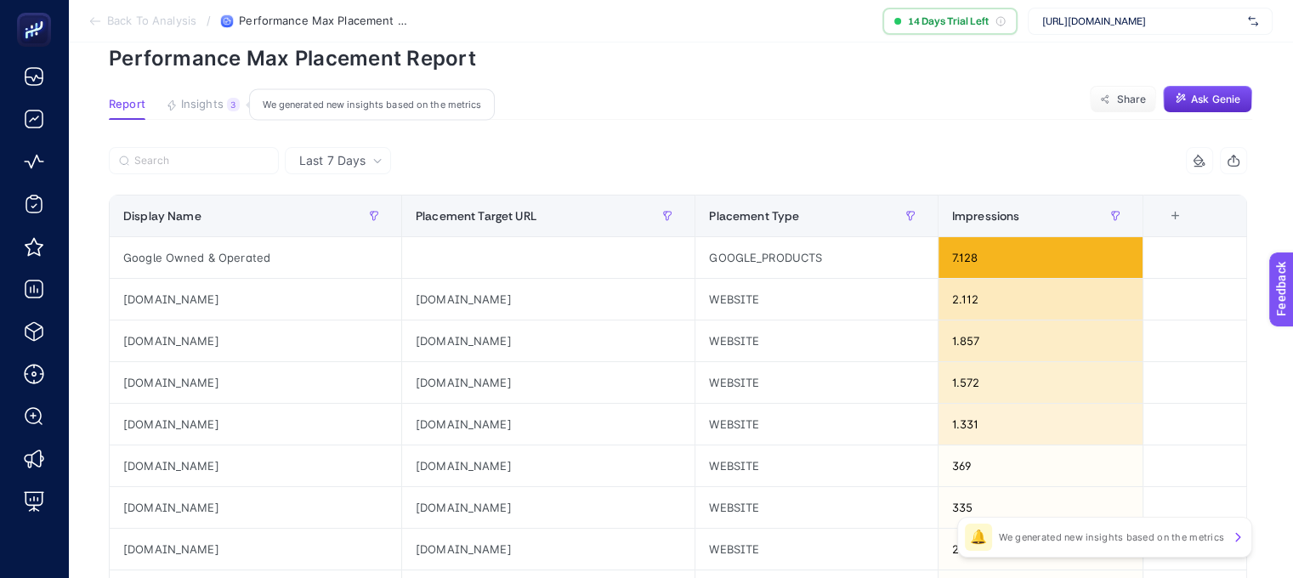
scroll to position [170, 0]
